Goal: Task Accomplishment & Management: Use online tool/utility

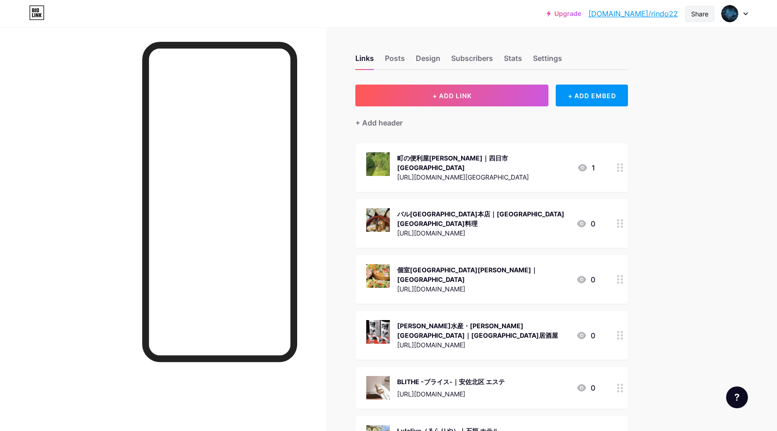
click at [695, 14] on div "Share" at bounding box center [700, 14] width 17 height 10
click at [644, 51] on div "Copy link" at bounding box center [646, 47] width 135 height 22
click at [463, 104] on button "+ ADD LINK" at bounding box center [452, 96] width 193 height 22
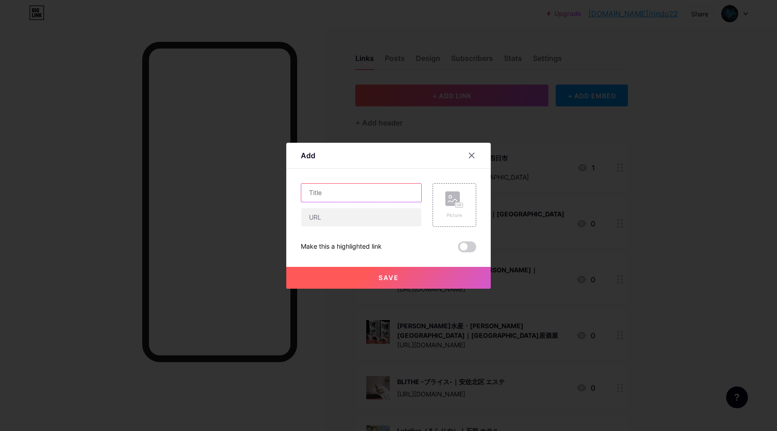
click at [351, 196] on input "text" at bounding box center [361, 193] width 120 height 18
paste input "あかつき歯科クリニック"
paste input "仙台 予防歯科"
type input "あかつき歯科クリニック | 仙台 予防歯科"
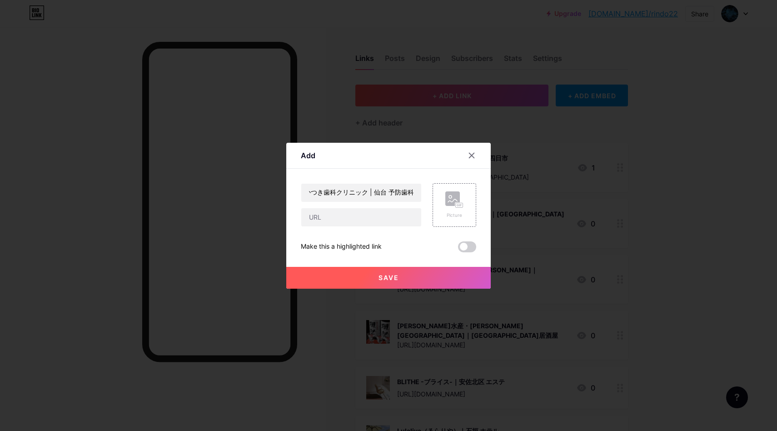
scroll to position [0, 0]
paste input "[URL][DOMAIN_NAME]"
click at [353, 216] on input "text" at bounding box center [361, 217] width 120 height 18
type input "[URL][DOMAIN_NAME]"
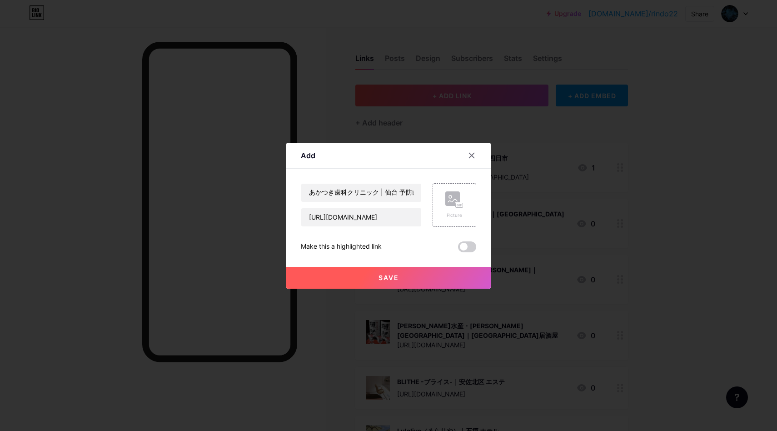
scroll to position [0, 0]
click at [455, 212] on div "Picture" at bounding box center [455, 215] width 18 height 7
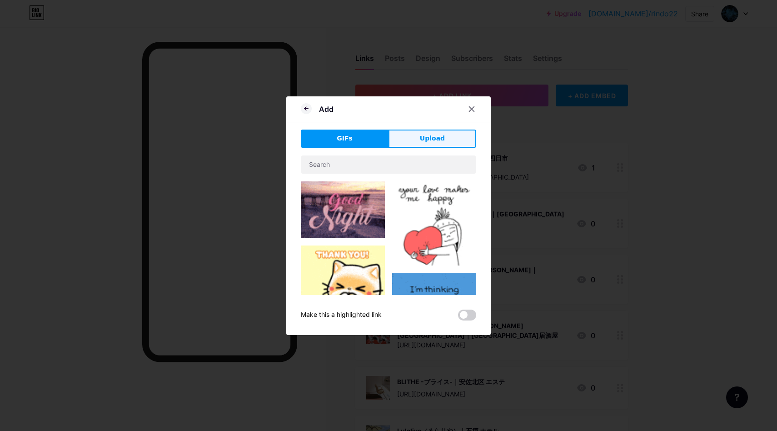
click at [436, 145] on button "Upload" at bounding box center [433, 139] width 88 height 18
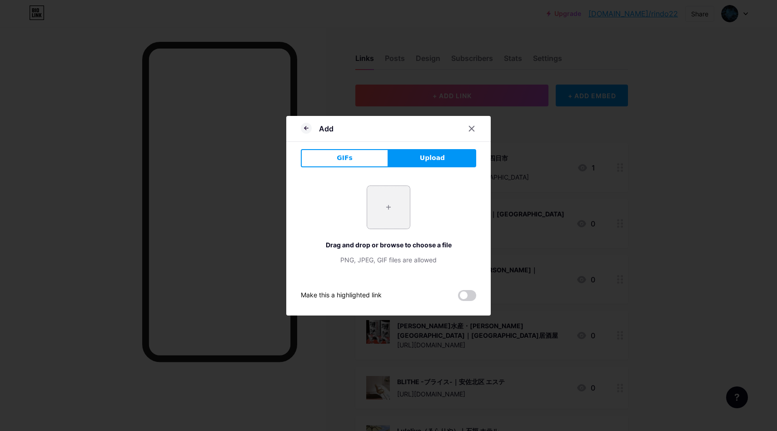
click at [397, 206] on input "file" at bounding box center [388, 207] width 43 height 43
type input "C:\fakepath\スクリーンショット 2025-10-15 12.34.41.jpg"
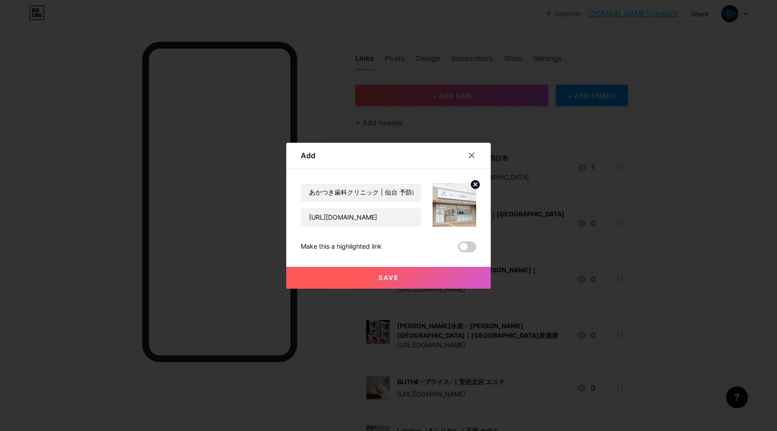
click at [396, 277] on span "Save" at bounding box center [389, 278] width 20 height 8
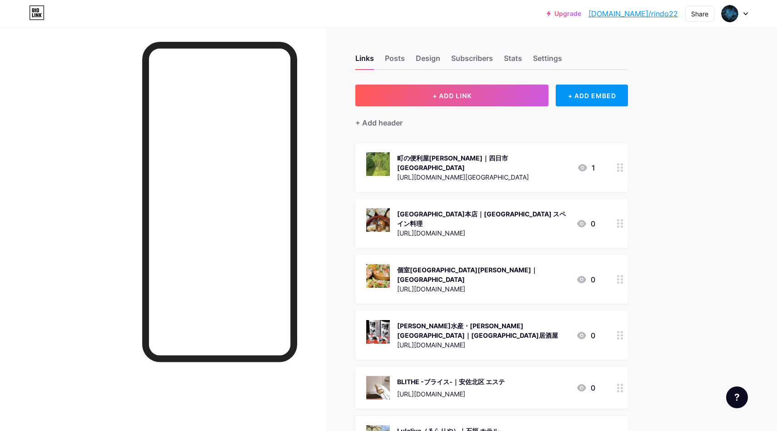
click at [747, 13] on icon at bounding box center [746, 14] width 4 height 2
click at [476, 94] on button "+ ADD LINK" at bounding box center [452, 96] width 193 height 22
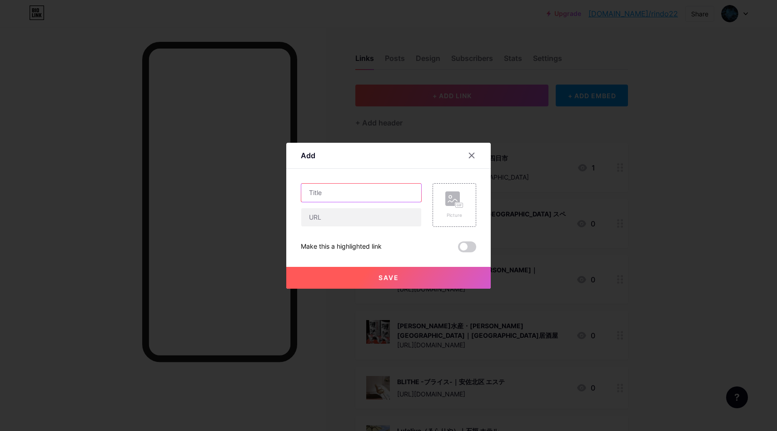
click at [359, 195] on input "text" at bounding box center [361, 193] width 120 height 18
paste input "パルティール | 新座市 [GEOGRAPHIC_DATA]"
type input "パルティール | 新座市 [GEOGRAPHIC_DATA]"
drag, startPoint x: 361, startPoint y: 216, endPoint x: 378, endPoint y: 218, distance: 16.5
click at [361, 216] on input "text" at bounding box center [361, 217] width 120 height 18
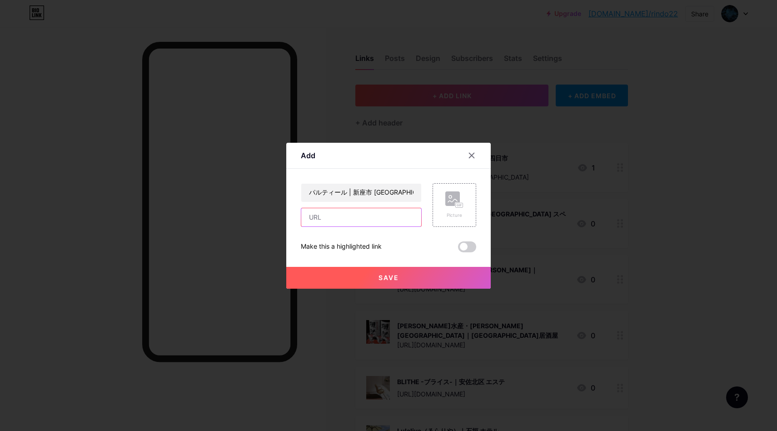
paste input "[URL][DOMAIN_NAME]"
type input "[URL][DOMAIN_NAME]"
click at [467, 214] on div "Picture" at bounding box center [455, 205] width 44 height 44
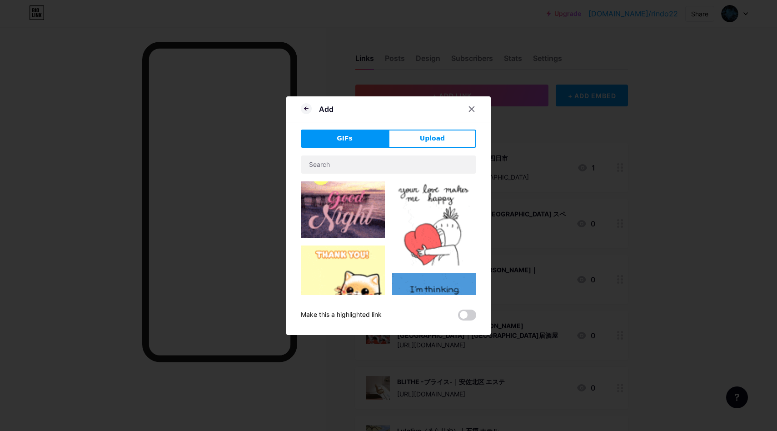
click at [439, 145] on button "Upload" at bounding box center [433, 139] width 88 height 18
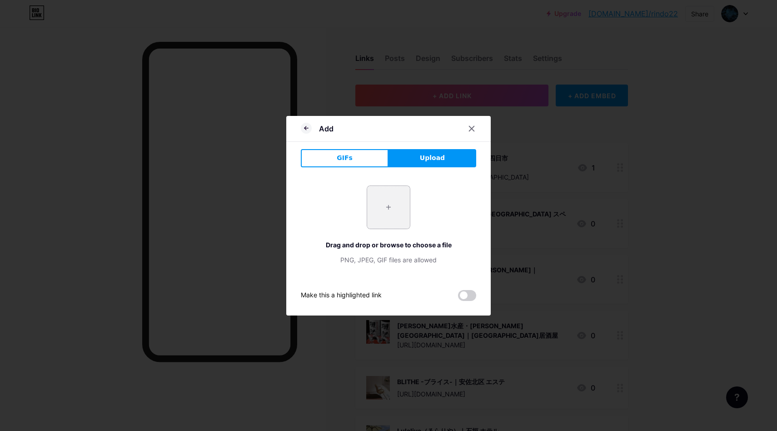
click at [390, 199] on input "file" at bounding box center [388, 207] width 43 height 43
type input "C:\fakepath\スクリーンショット 2025-10-15 12.49.40.jpg"
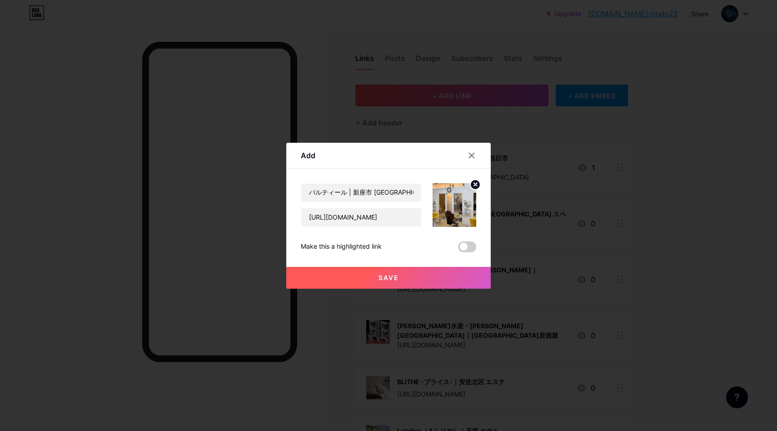
click at [414, 278] on button "Save" at bounding box center [388, 278] width 205 height 22
